Goal: Transaction & Acquisition: Purchase product/service

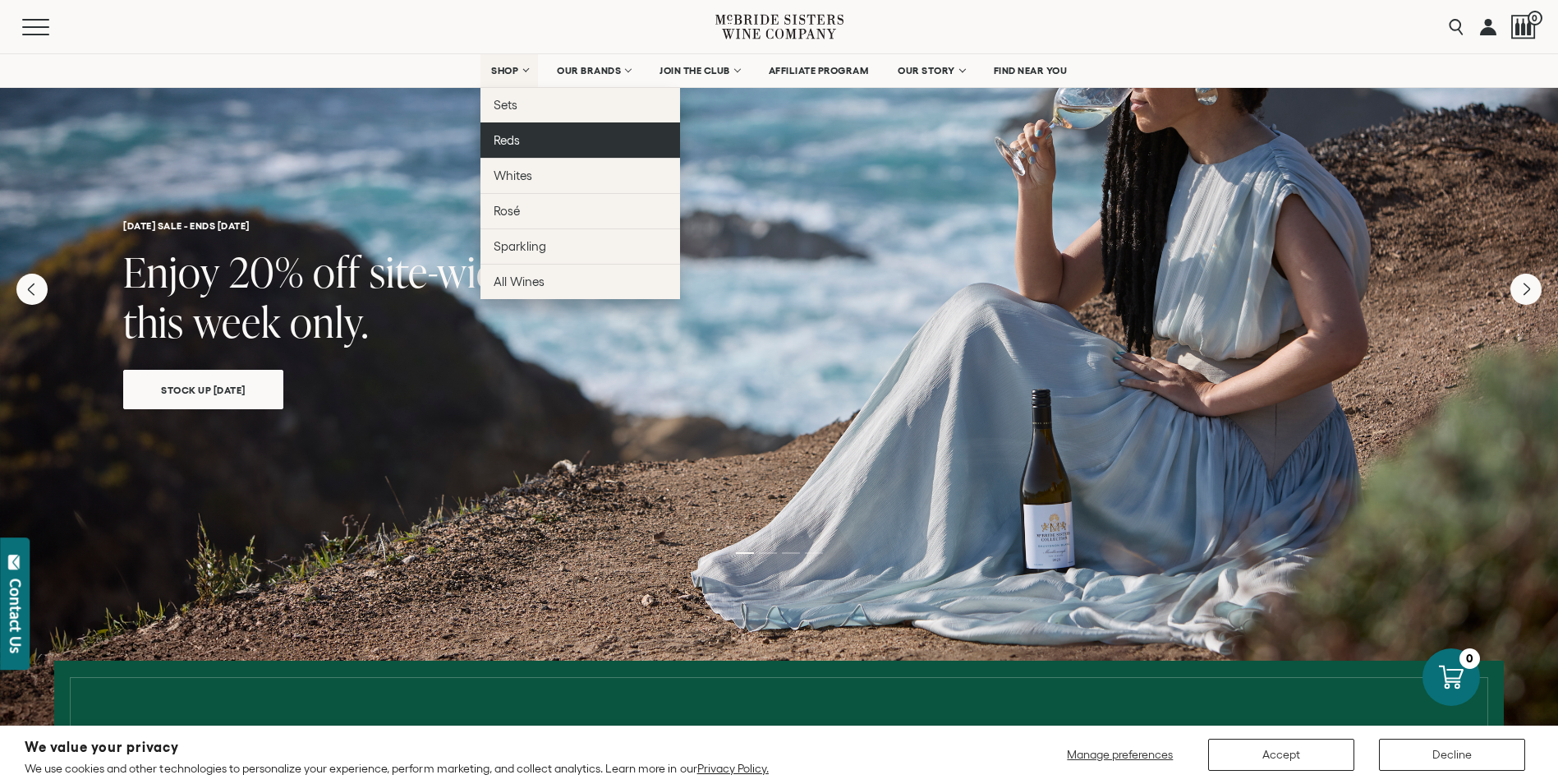
click at [513, 149] on link "Reds" at bounding box center [580, 140] width 200 height 35
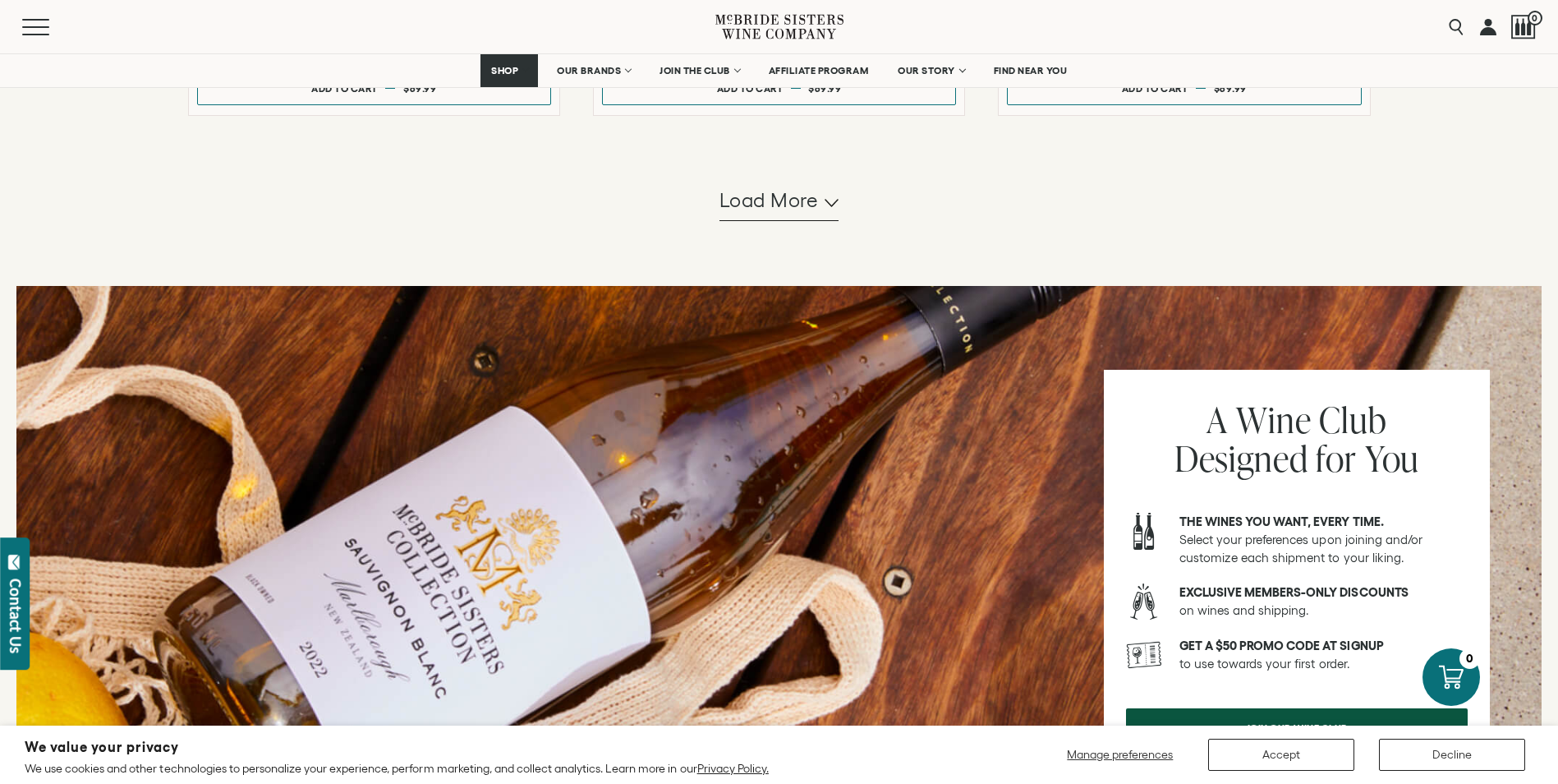
scroll to position [1424, 0]
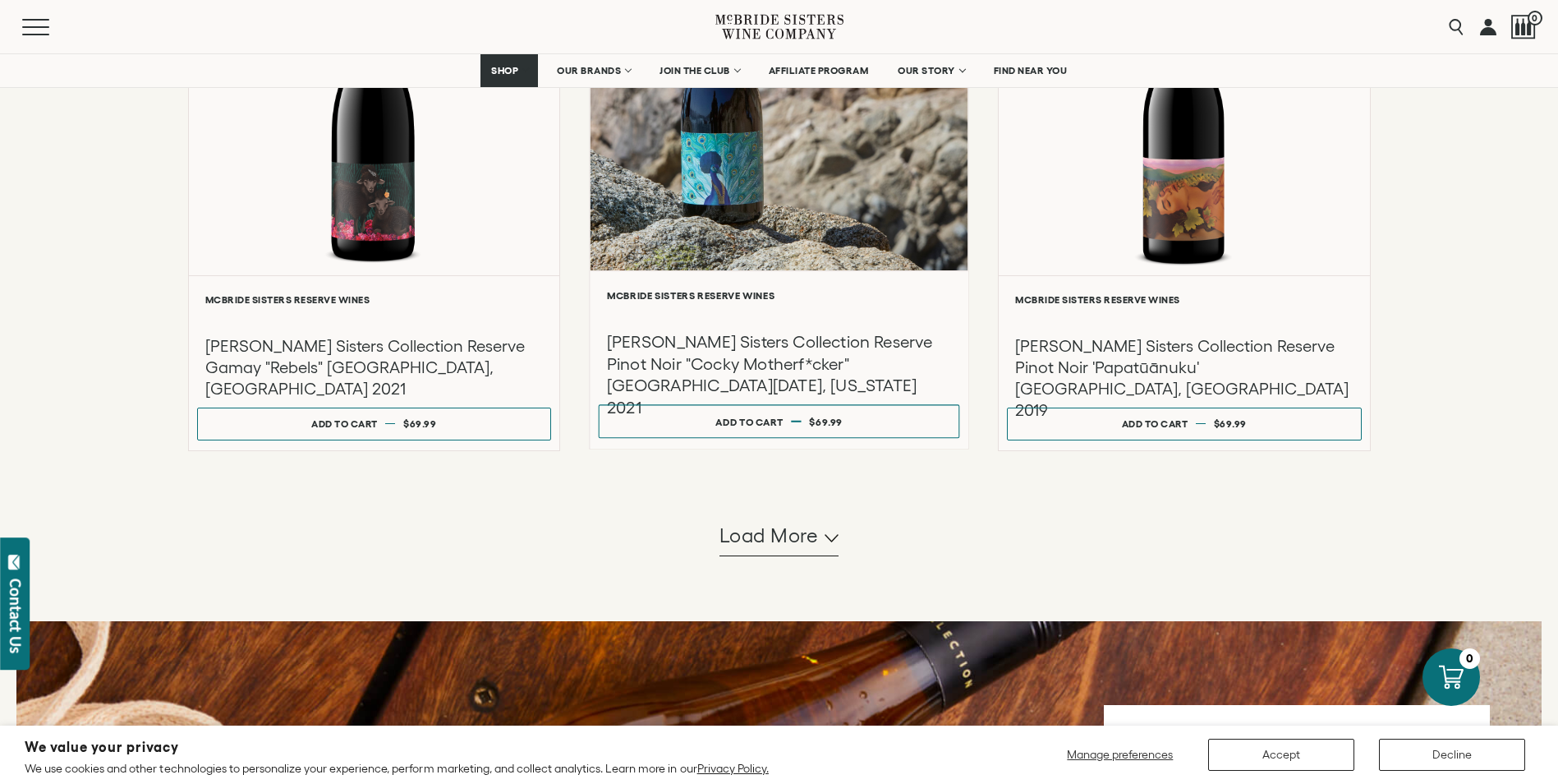
click at [769, 217] on div at bounding box center [779, 95] width 378 height 350
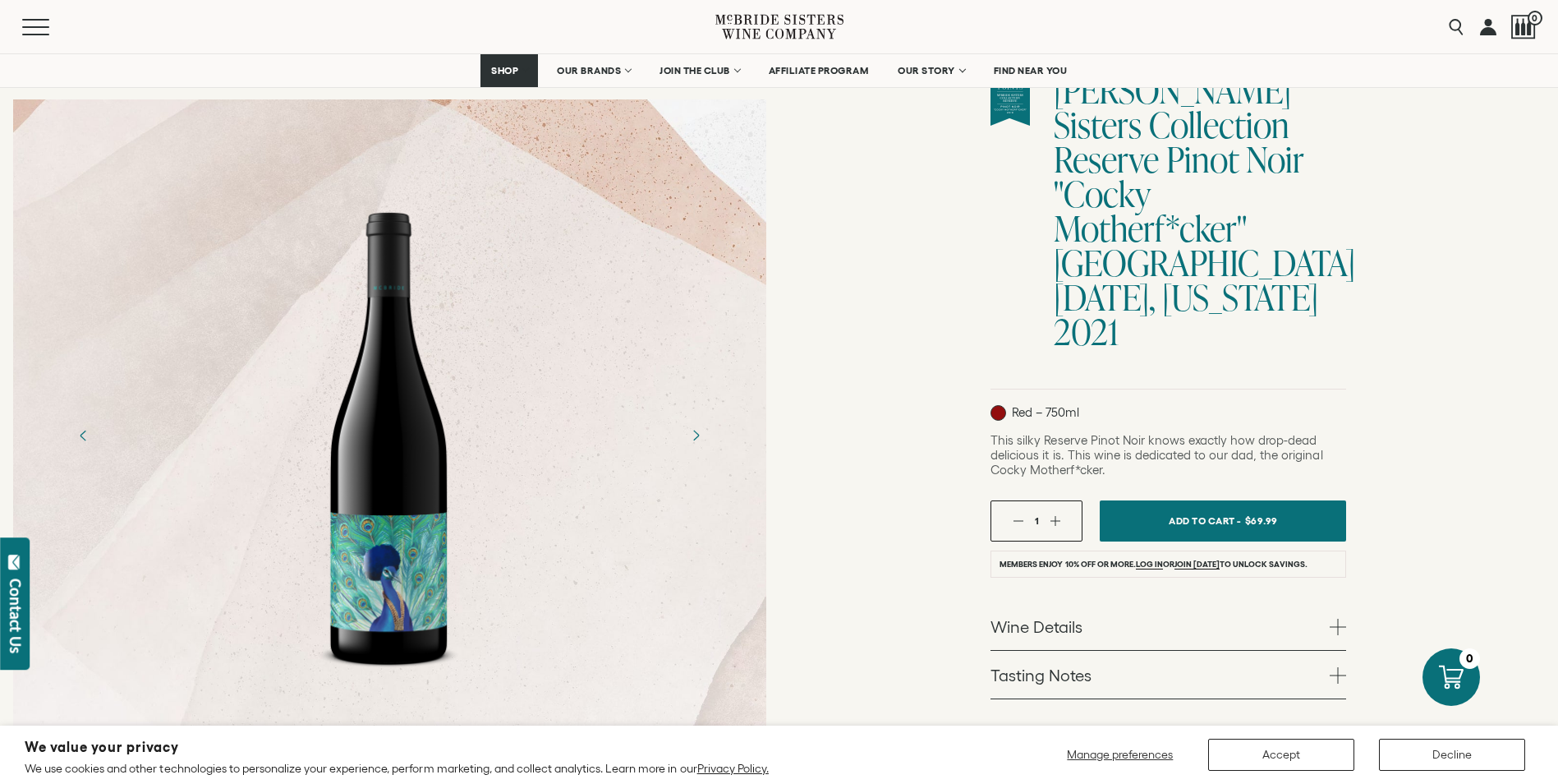
scroll to position [165, 0]
click at [695, 467] on div at bounding box center [390, 435] width 753 height 493
click at [695, 443] on icon "Next" at bounding box center [695, 434] width 29 height 29
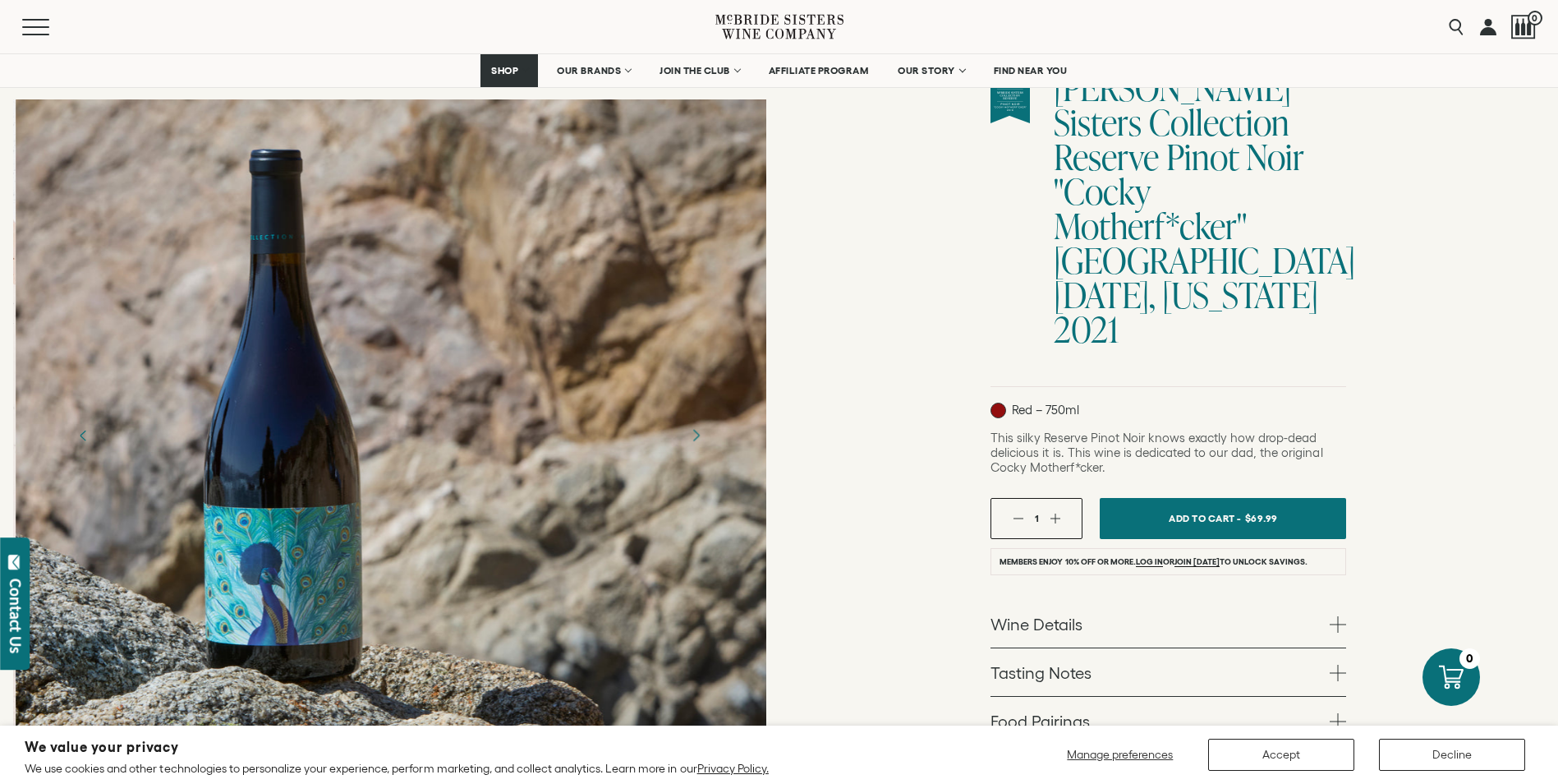
click at [695, 439] on icon "Next" at bounding box center [695, 434] width 29 height 29
